Goal: Transaction & Acquisition: Obtain resource

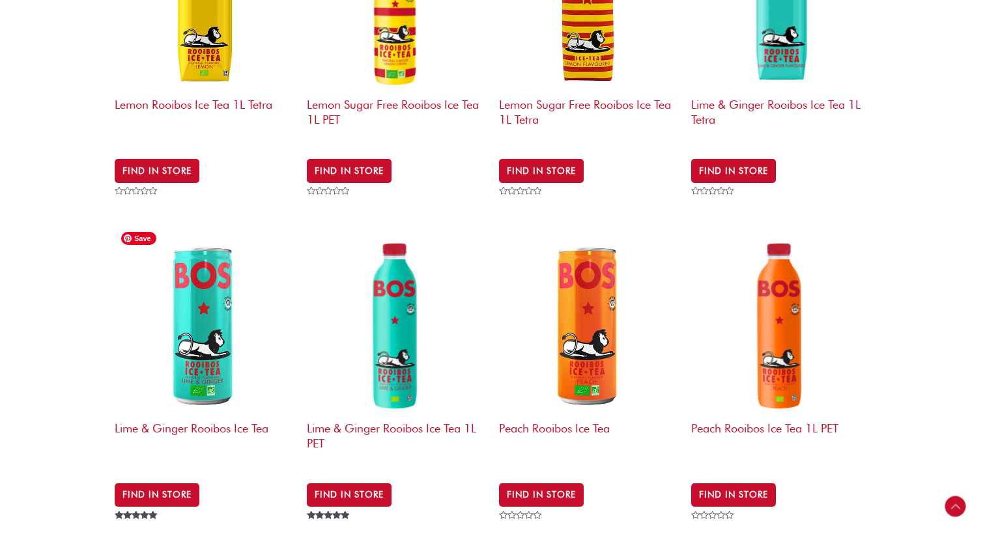
scroll to position [939, 0]
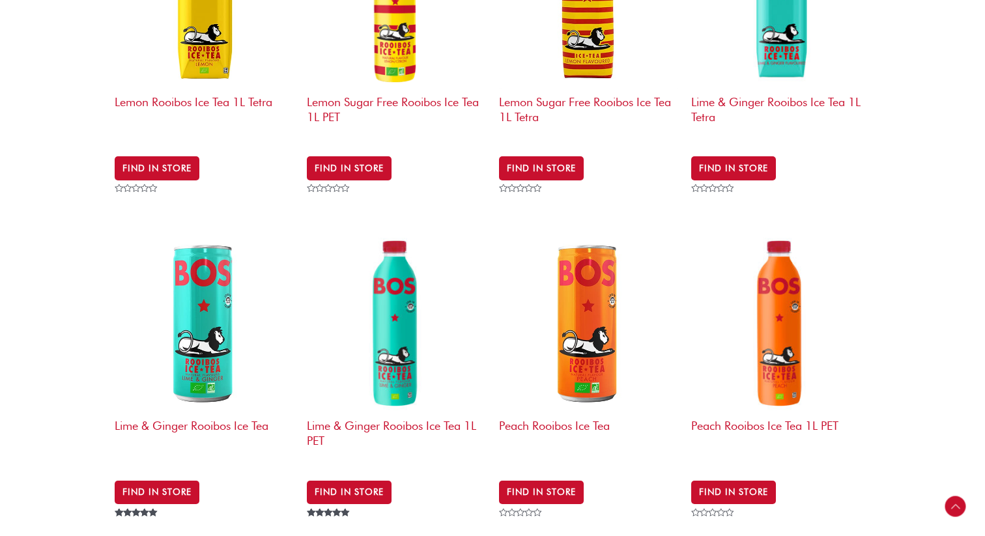
click at [549, 418] on h2 "Peach Rooibos Ice Tea" at bounding box center [588, 438] width 179 height 50
click at [544, 418] on h2 "Peach Rooibos Ice Tea" at bounding box center [588, 438] width 179 height 50
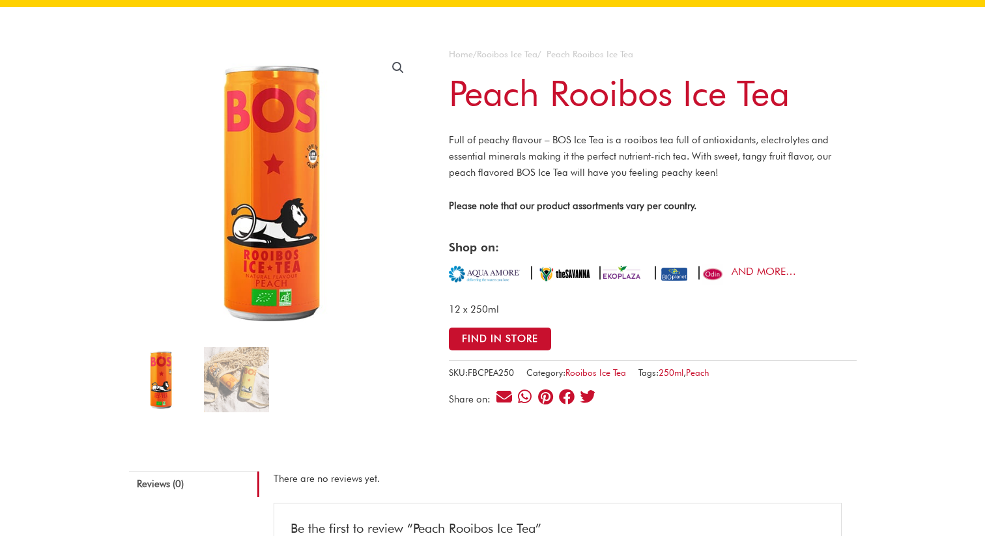
scroll to position [86, 0]
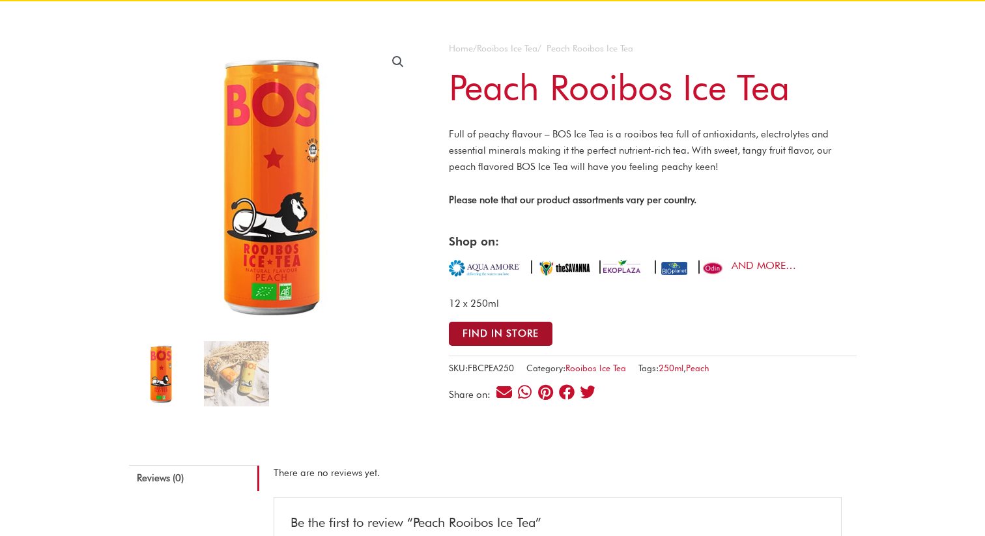
click at [509, 336] on button "Find in Store" at bounding box center [501, 334] width 104 height 24
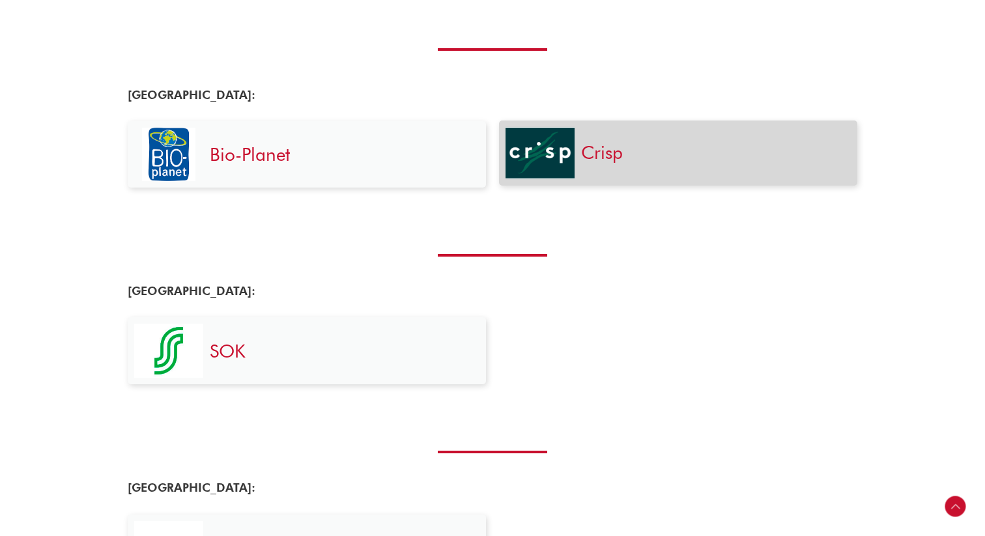
scroll to position [727, 0]
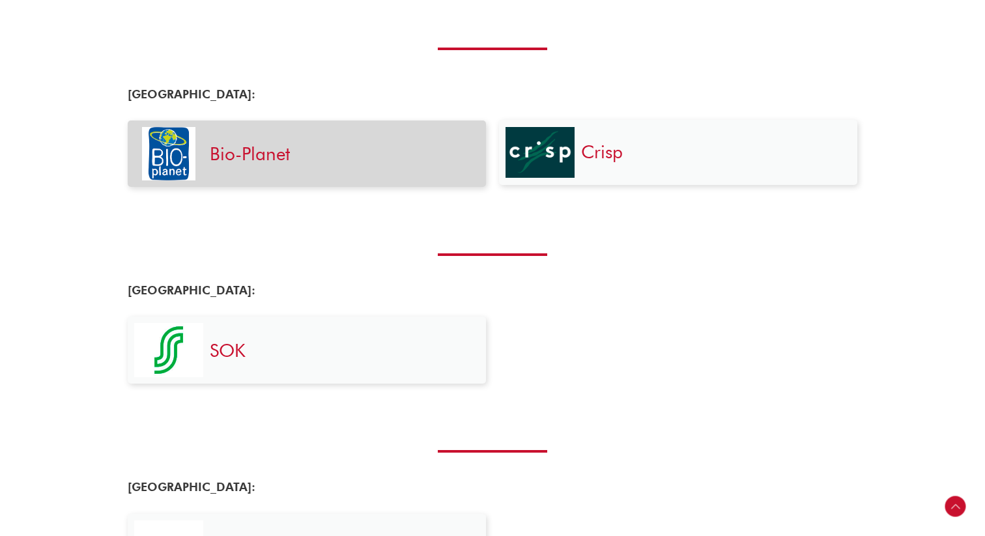
click at [232, 139] on div "Bio-Planet" at bounding box center [341, 153] width 276 height 53
click at [233, 158] on link "Bio-Planet" at bounding box center [250, 154] width 80 height 22
